Goal: Task Accomplishment & Management: Use online tool/utility

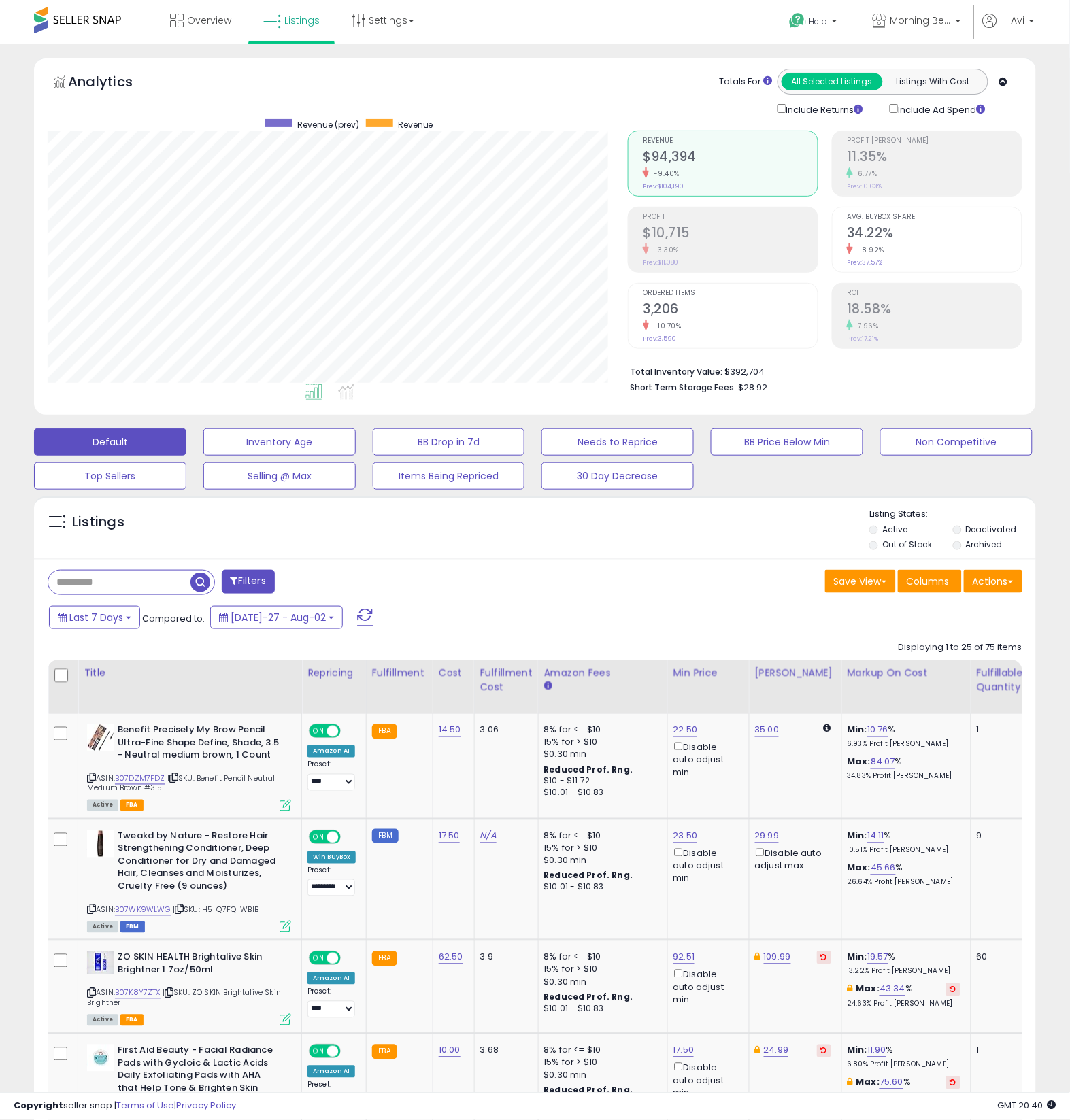
scroll to position [279, 580]
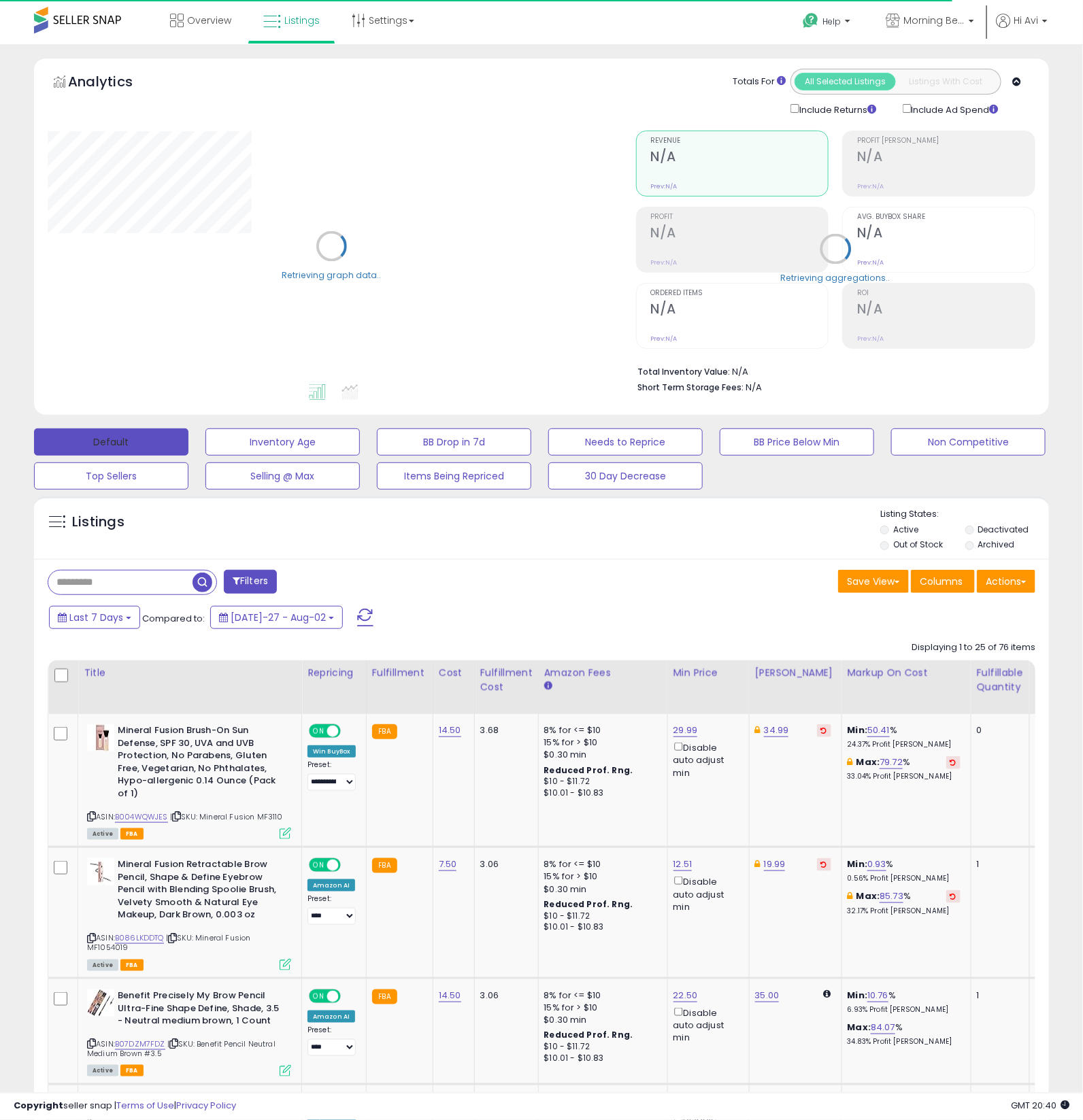
click at [125, 446] on button "Default" at bounding box center [112, 442] width 155 height 27
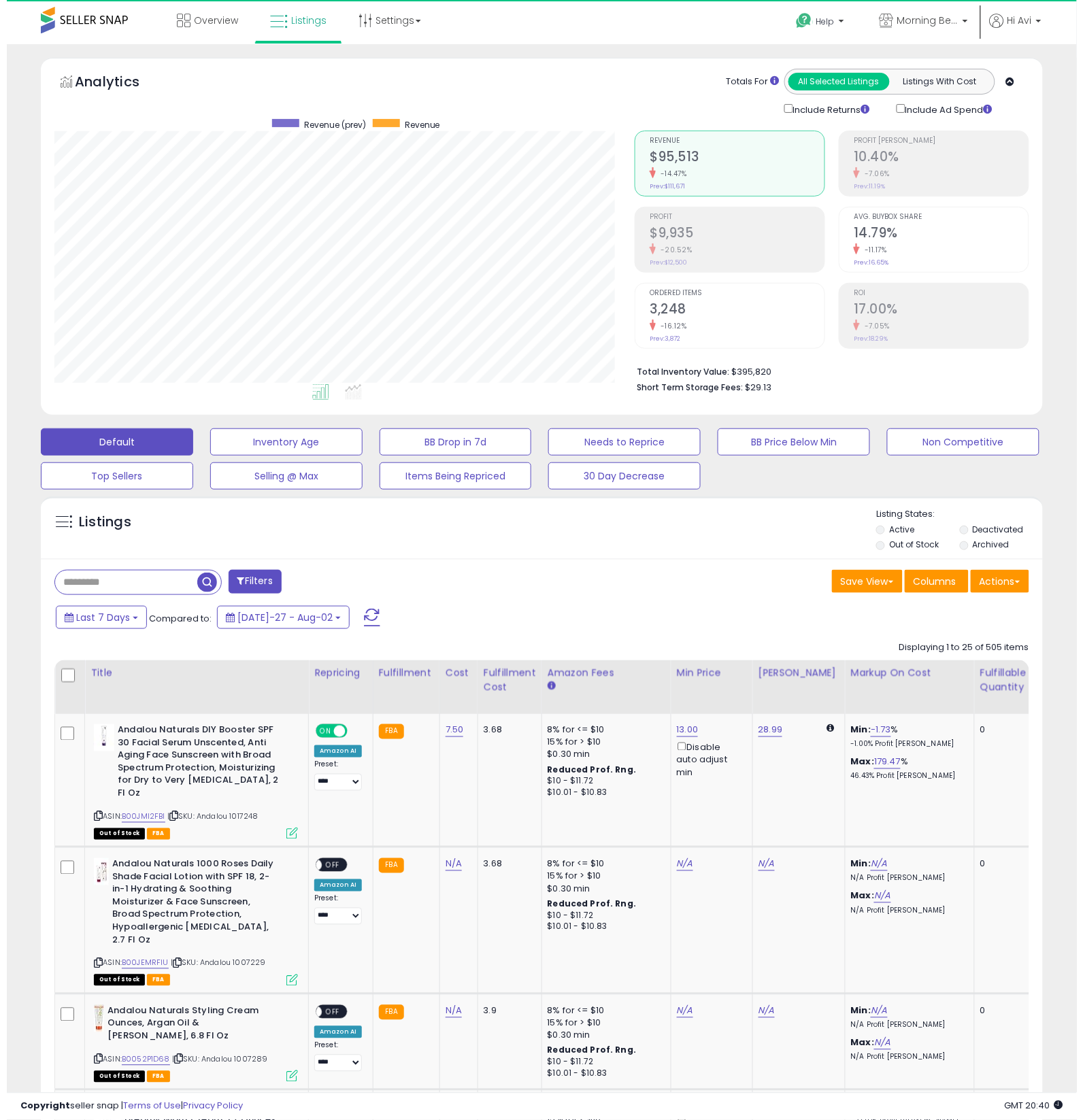
scroll to position [279, 580]
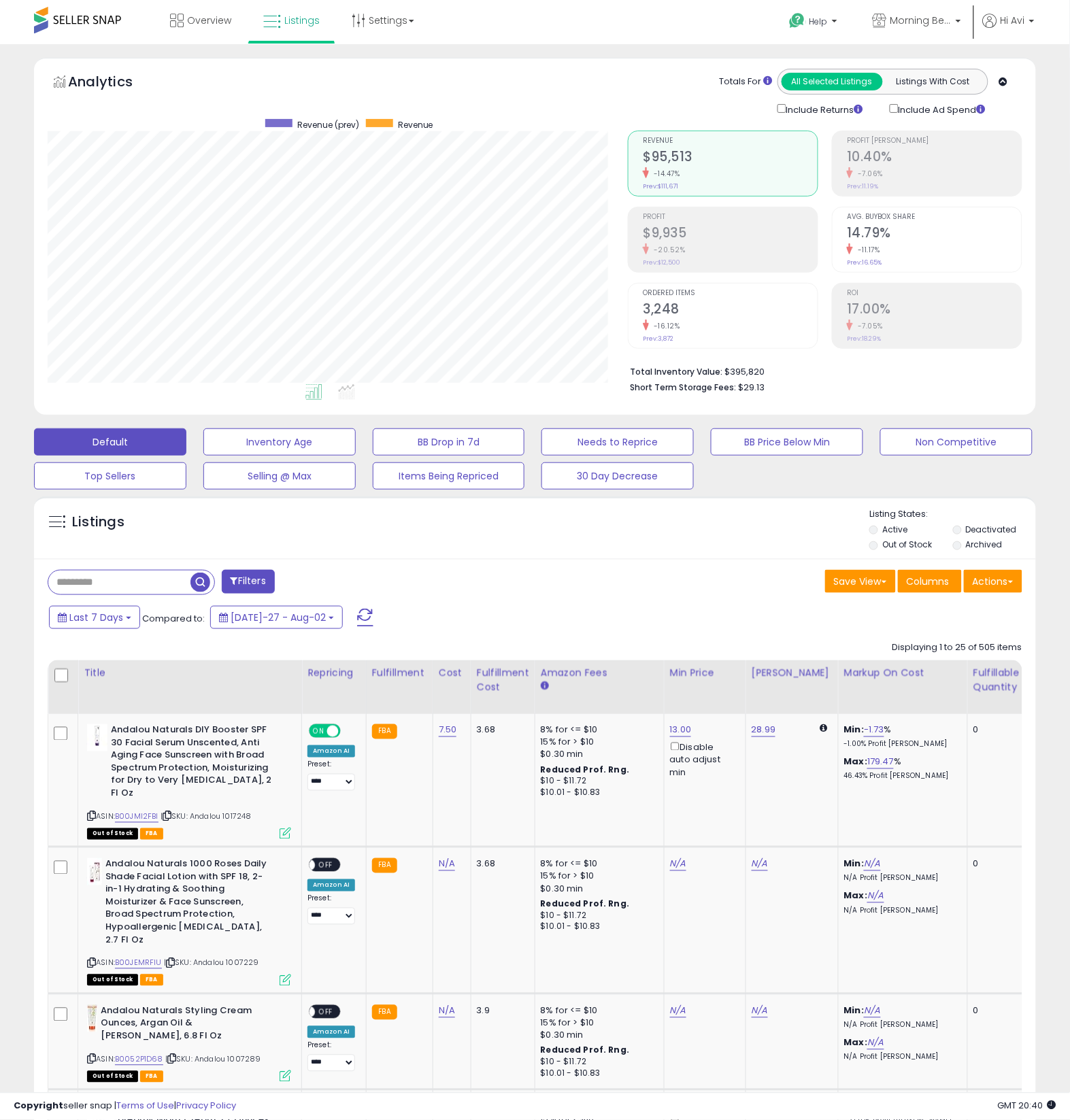
click at [440, 581] on div "Filters" at bounding box center [286, 583] width 498 height 27
click at [137, 443] on button "Default" at bounding box center [110, 442] width 152 height 27
